Goal: Find specific page/section: Locate a particular part of the current website

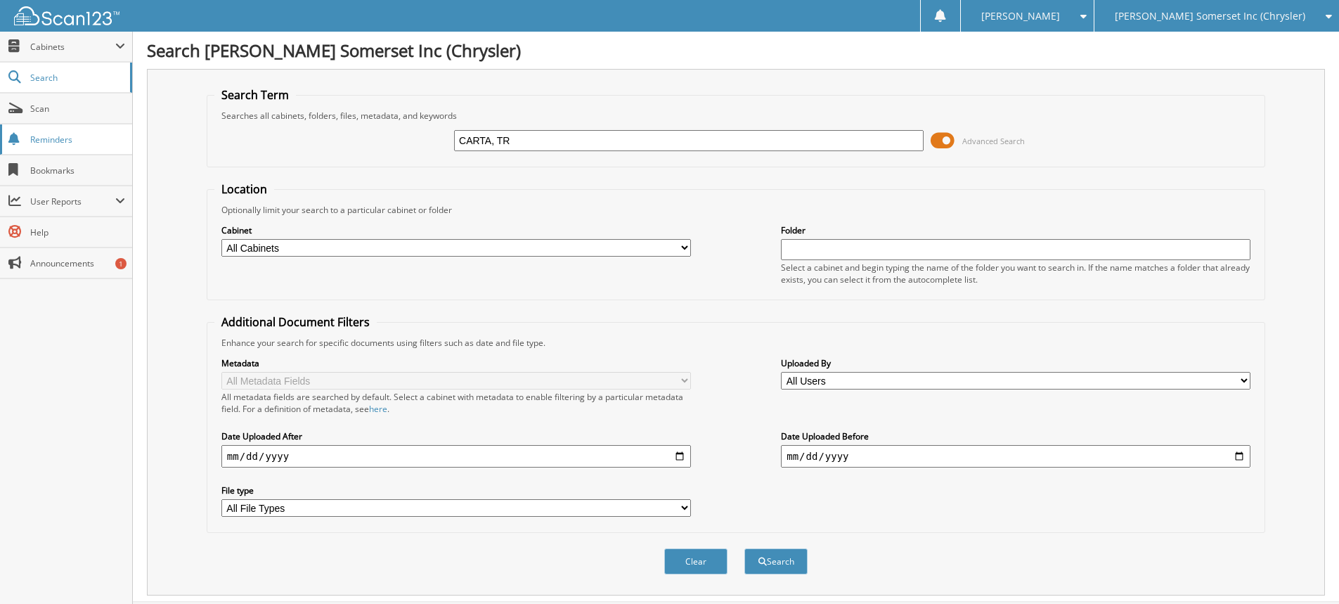
type input "CARTA, TR"
click at [744, 548] on button "Search" at bounding box center [775, 561] width 63 height 26
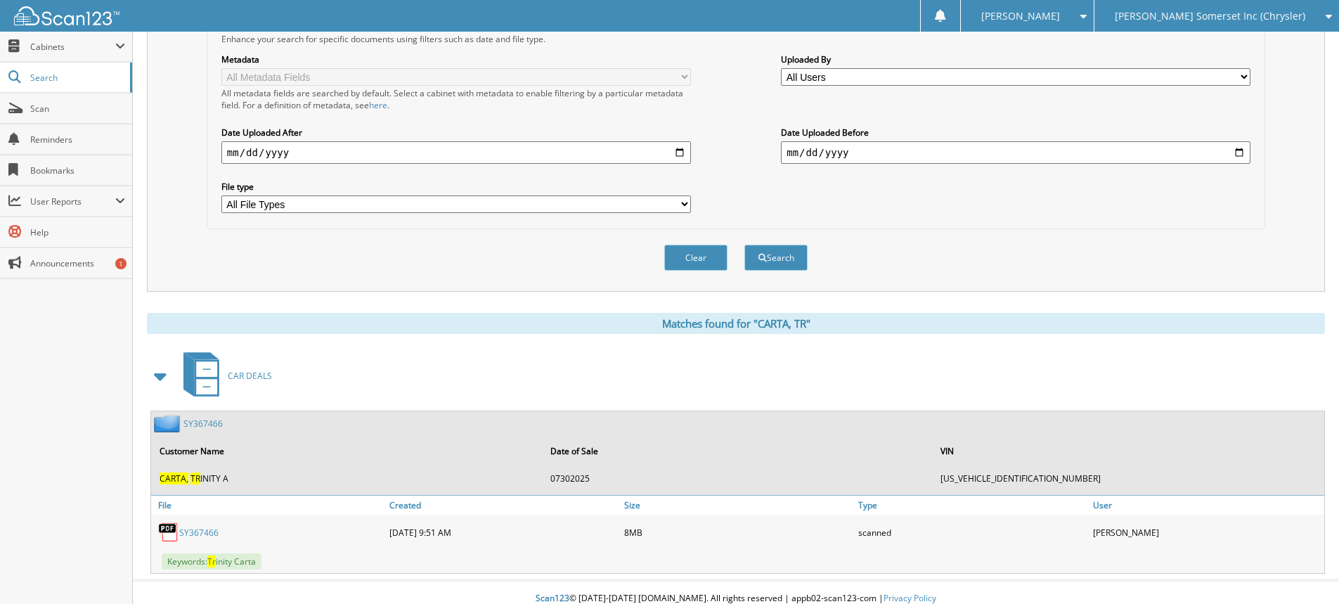
scroll to position [316, 0]
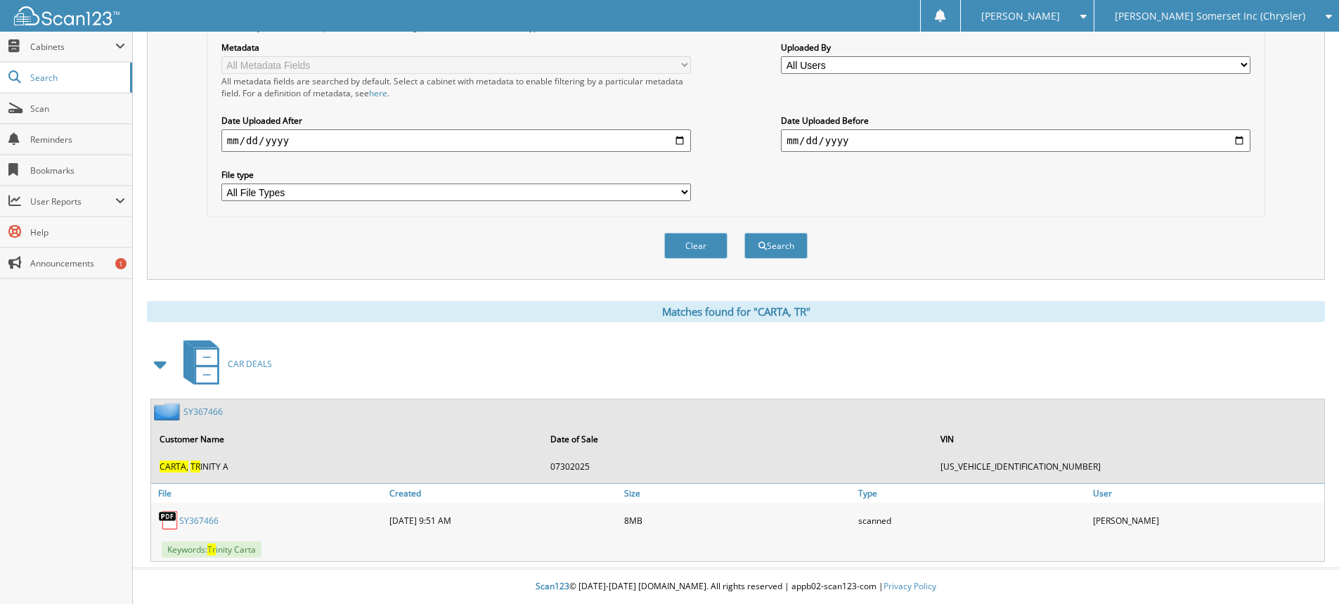
click at [202, 413] on link "SY367466" at bounding box center [202, 412] width 39 height 12
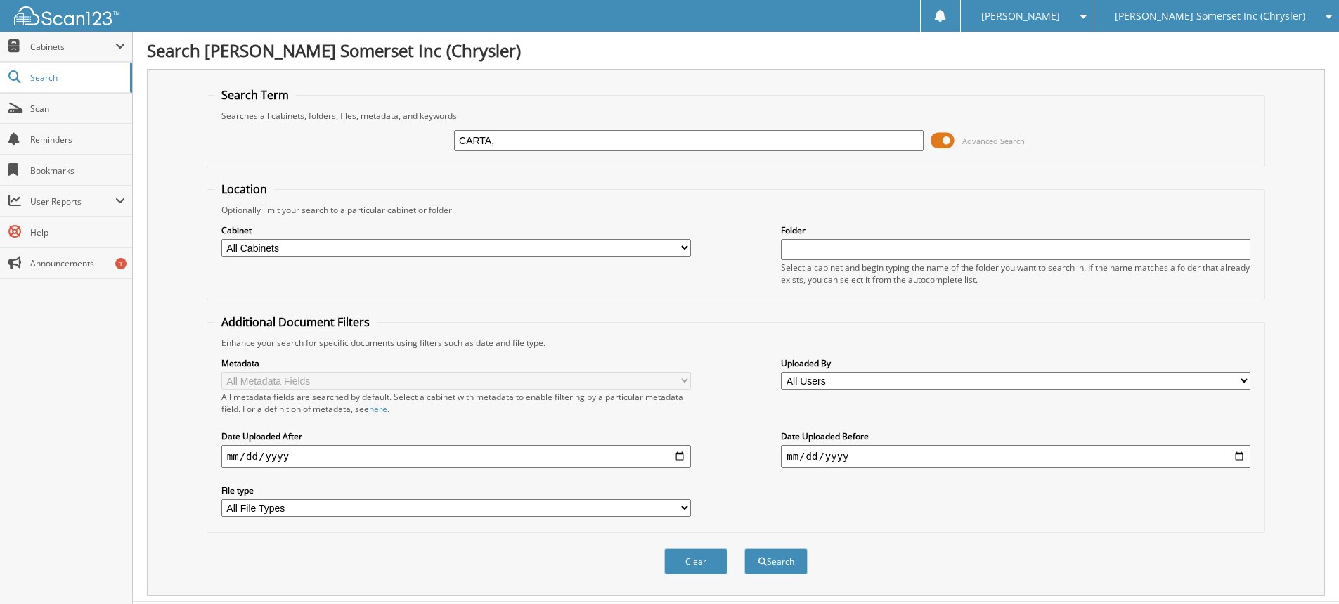
type input "CARTA,"
click at [744, 548] on button "Search" at bounding box center [775, 561] width 63 height 26
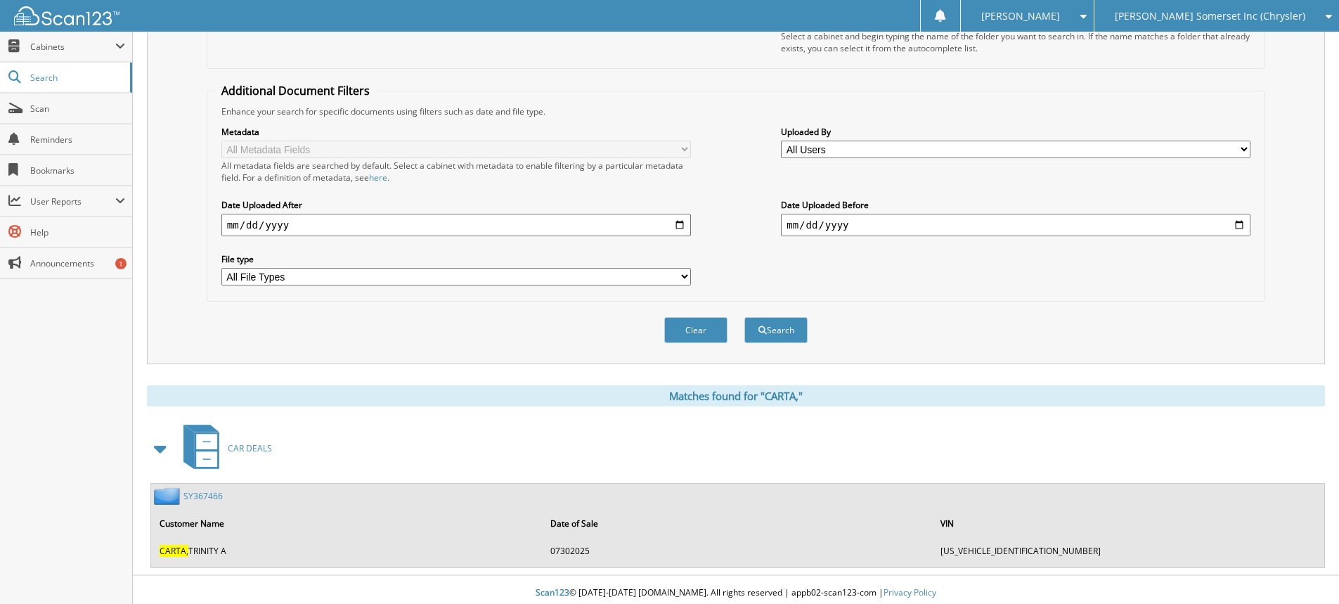
scroll to position [238, 0]
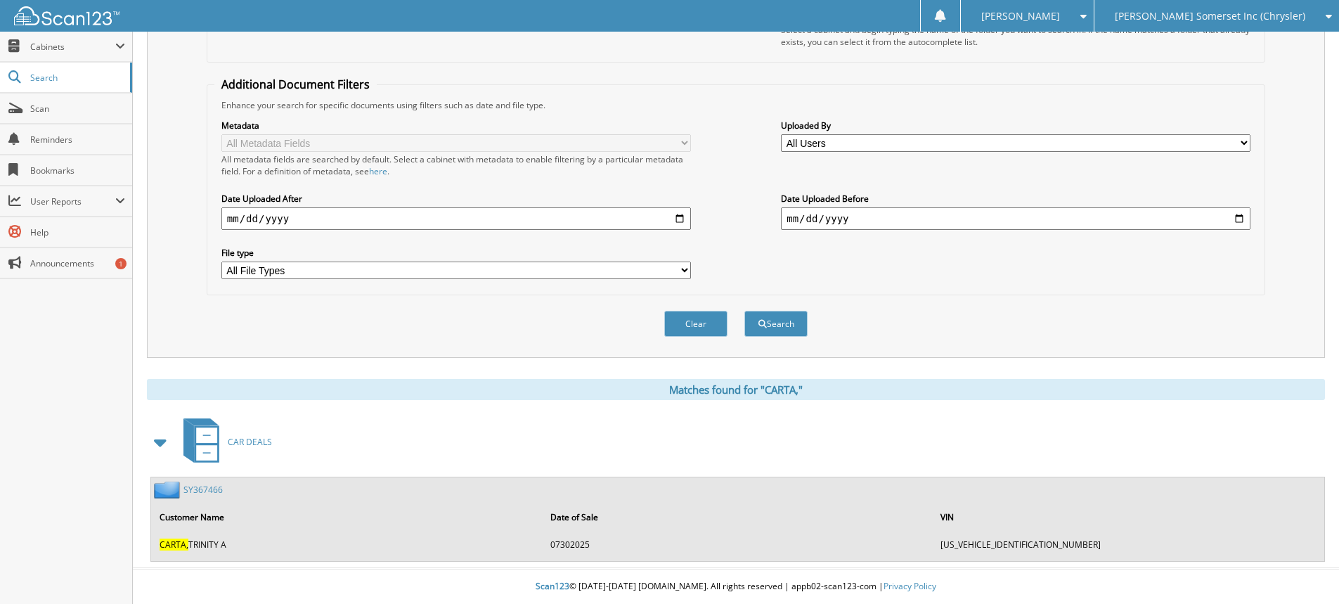
click at [208, 491] on link "SY367466" at bounding box center [202, 490] width 39 height 12
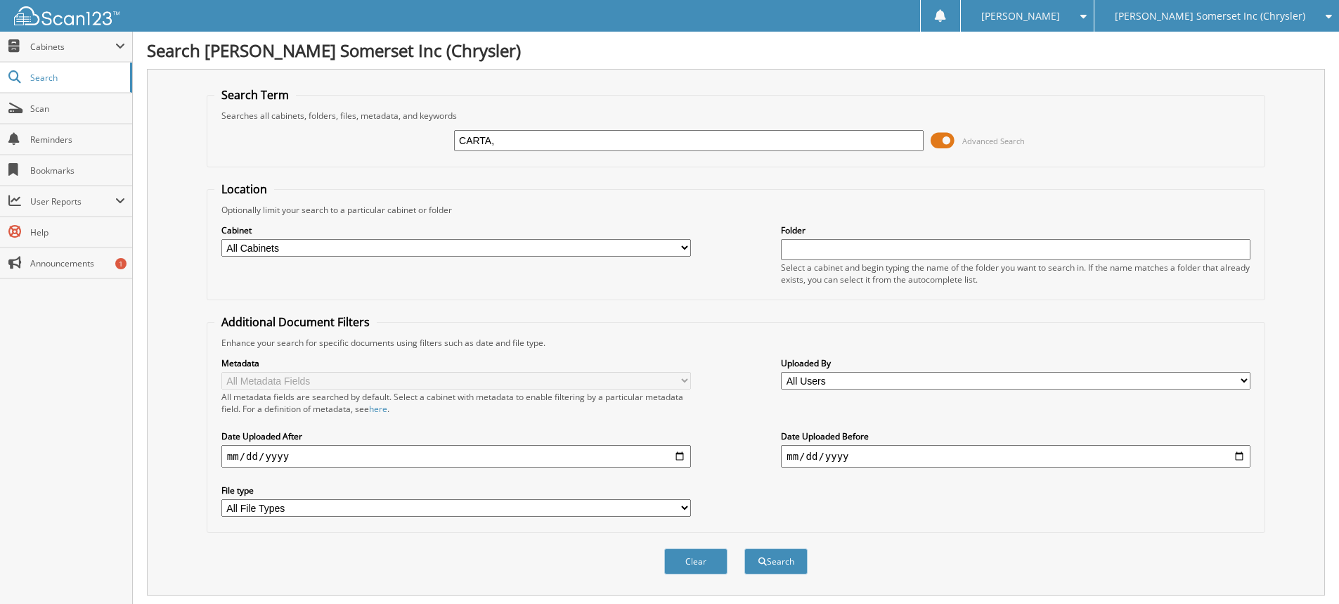
scroll to position [211, 0]
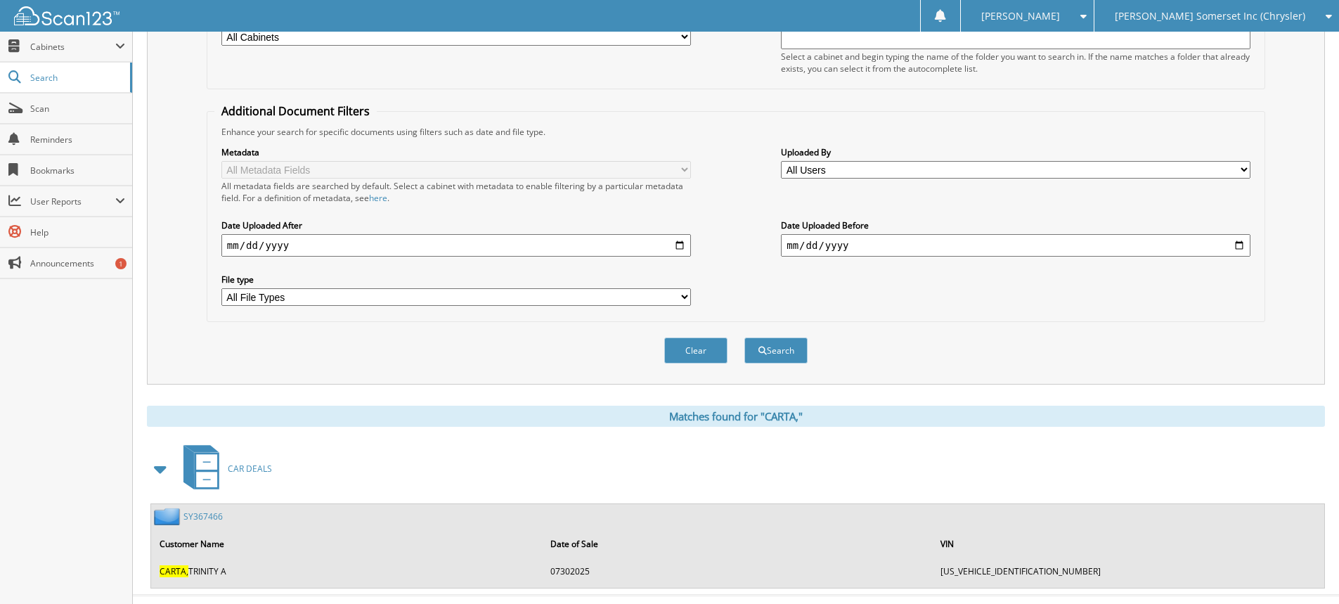
click at [199, 512] on link "SY367466" at bounding box center [202, 516] width 39 height 12
